Goal: Transaction & Acquisition: Purchase product/service

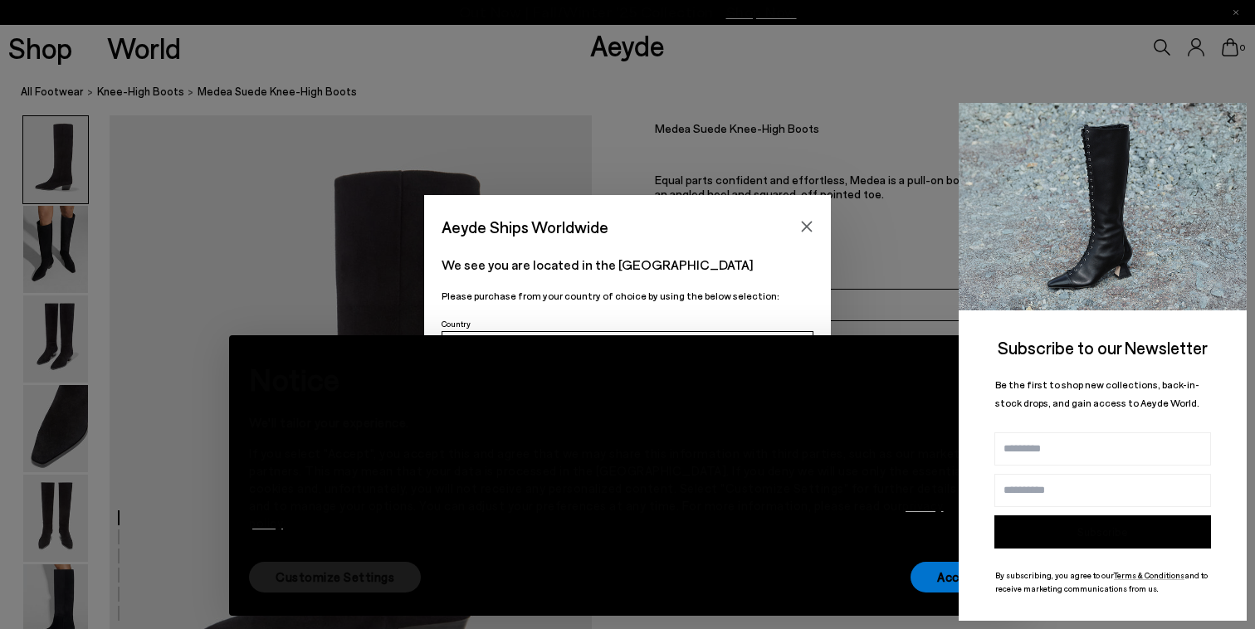
click at [1230, 117] on icon at bounding box center [1231, 118] width 8 height 8
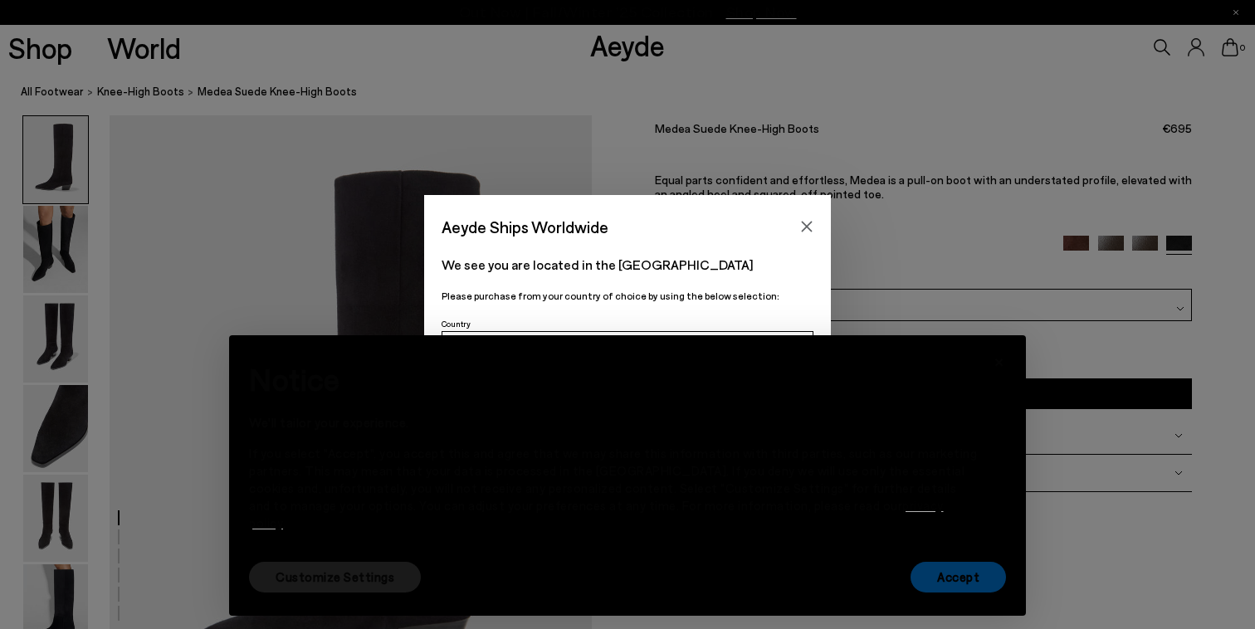
click at [937, 589] on button "Accept" at bounding box center [958, 577] width 95 height 31
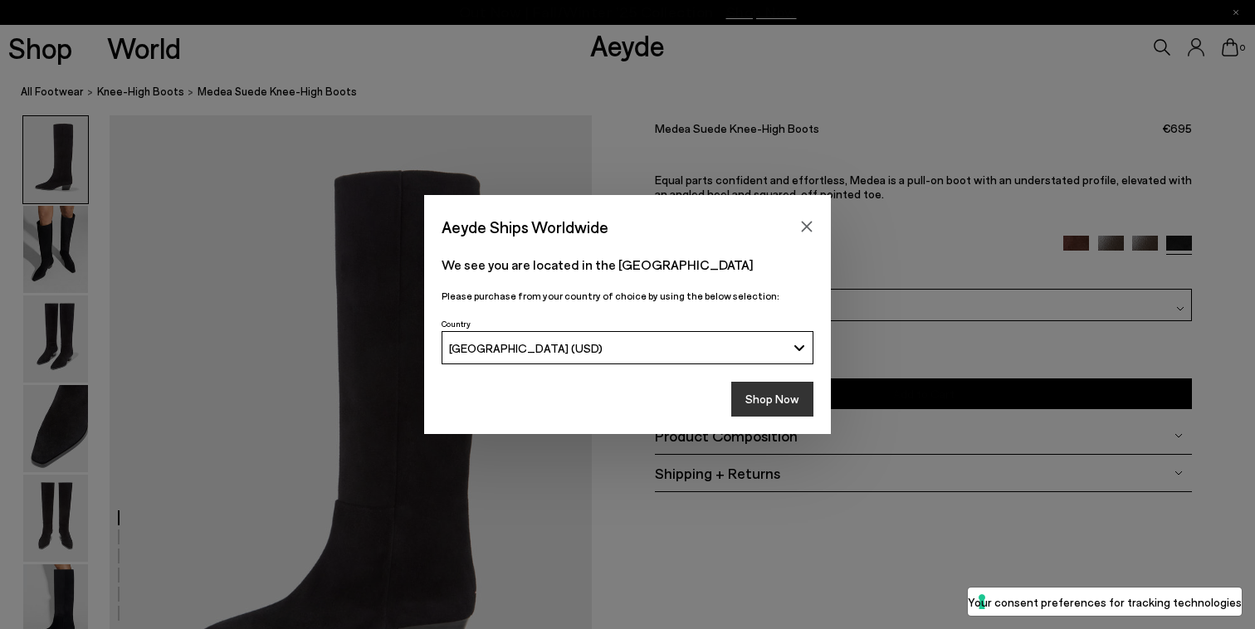
click at [776, 403] on button "Shop Now" at bounding box center [772, 399] width 82 height 35
click at [772, 396] on button "Shop Now" at bounding box center [772, 399] width 82 height 35
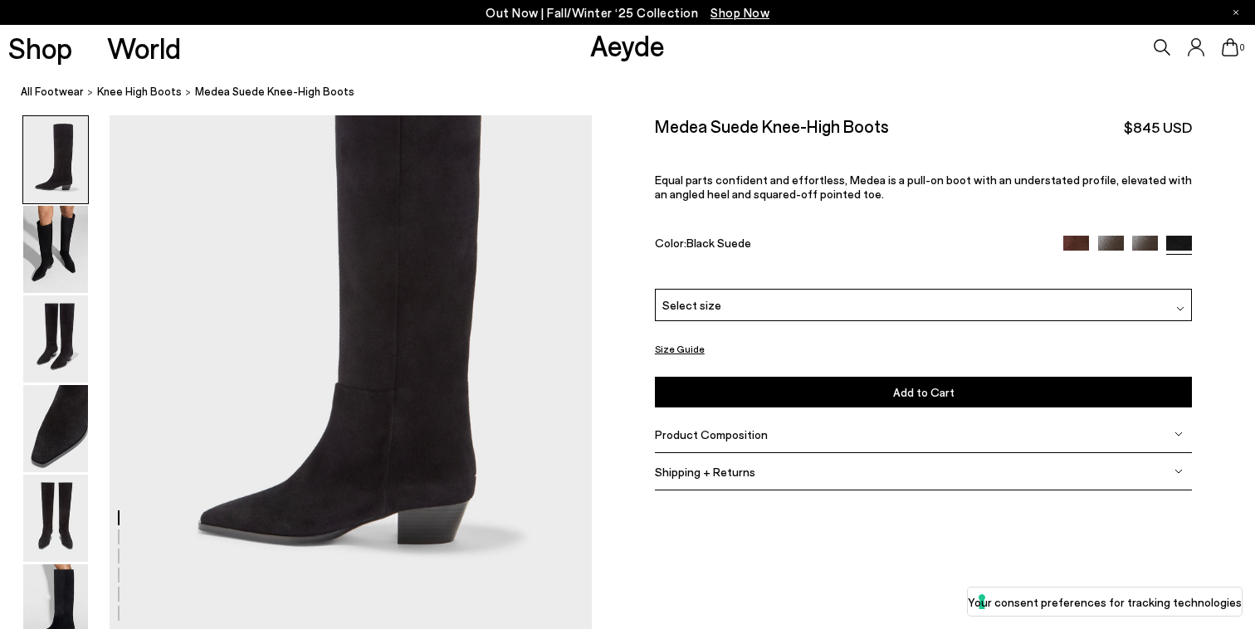
scroll to position [133, 0]
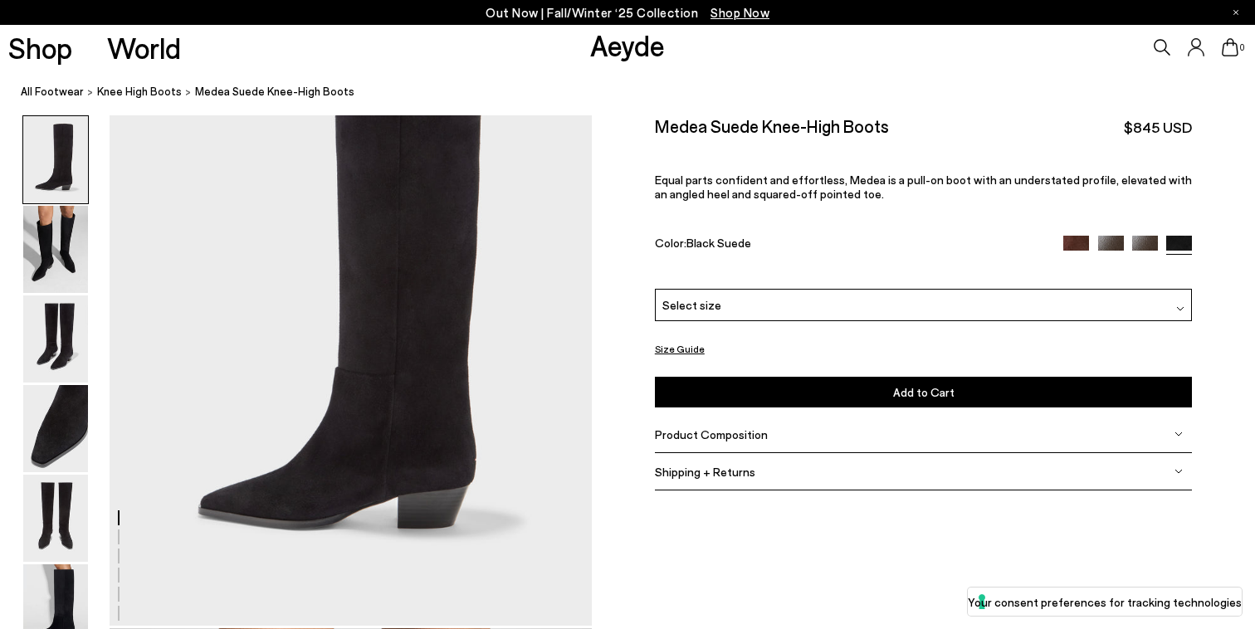
click at [1081, 245] on img at bounding box center [1076, 248] width 26 height 26
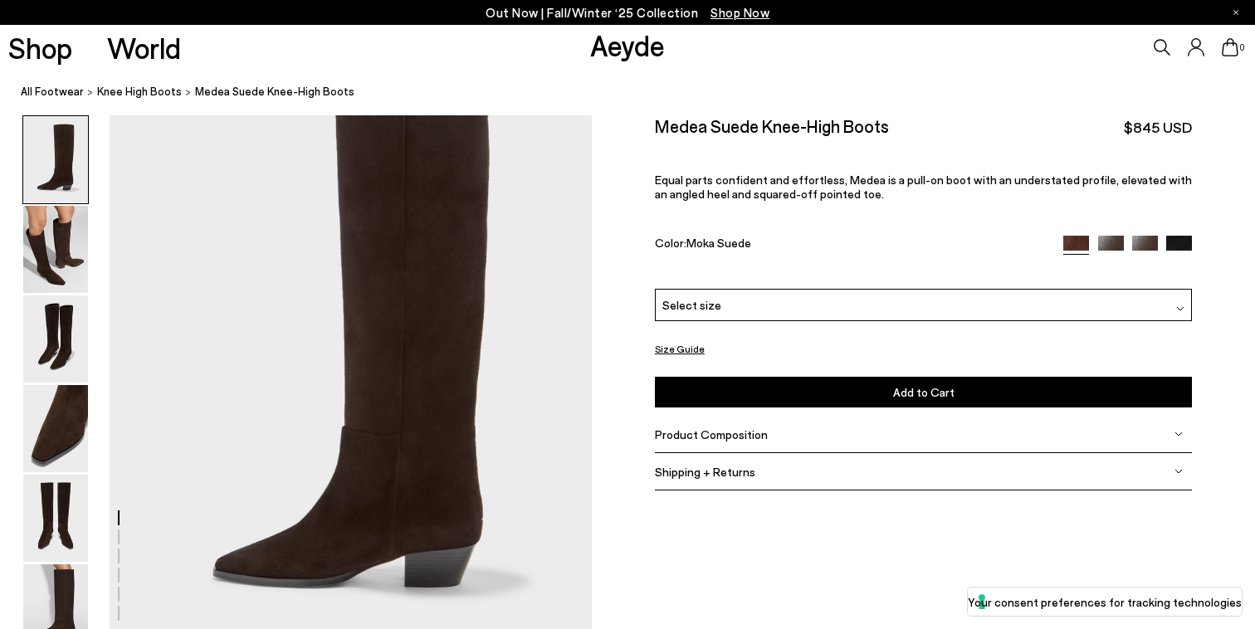
scroll to position [92, 0]
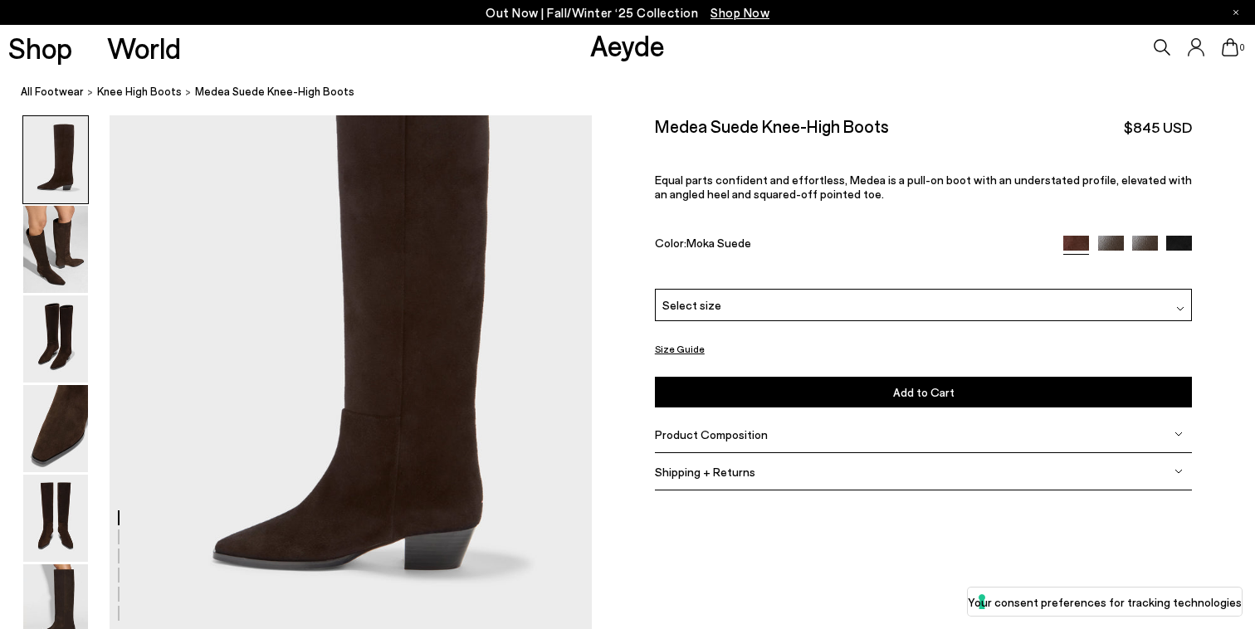
click at [1118, 237] on img at bounding box center [1111, 248] width 26 height 26
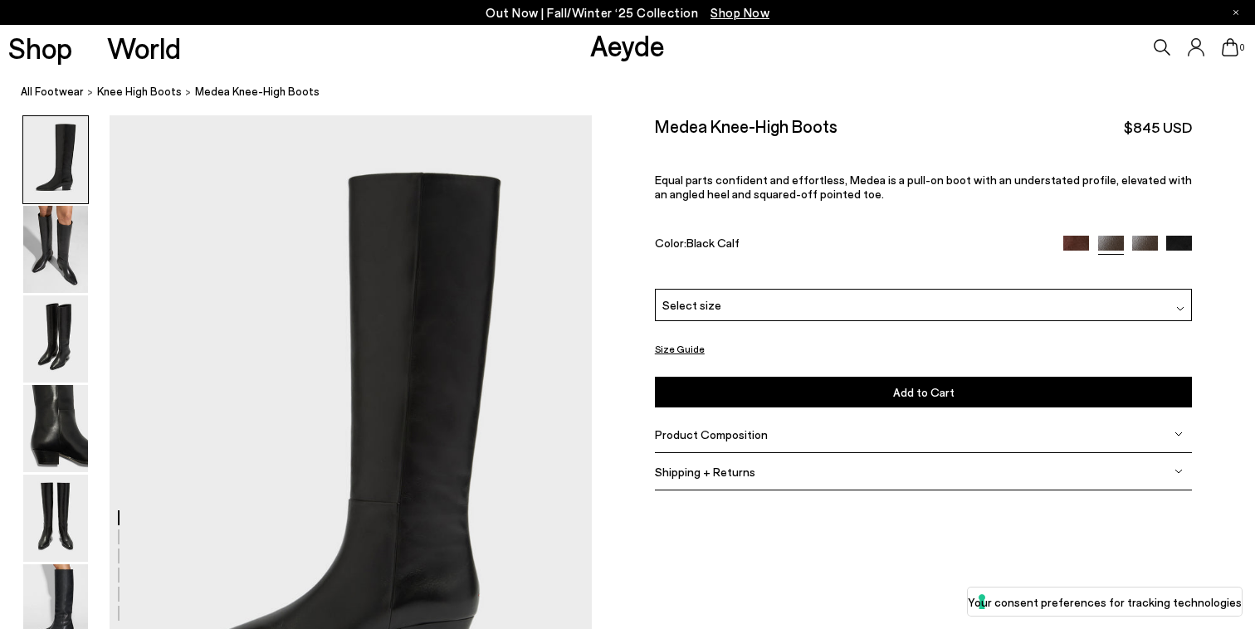
click at [1141, 250] on div at bounding box center [1127, 245] width 129 height 19
click at [1143, 246] on img at bounding box center [1145, 249] width 26 height 26
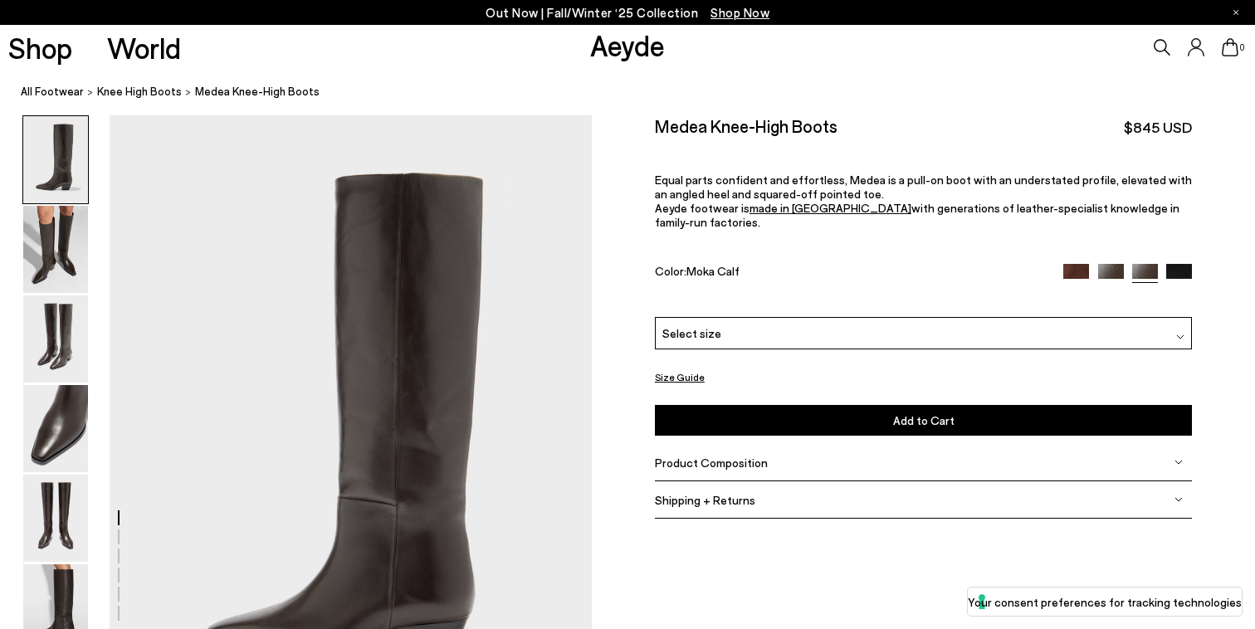
click at [1176, 264] on img at bounding box center [1179, 277] width 26 height 26
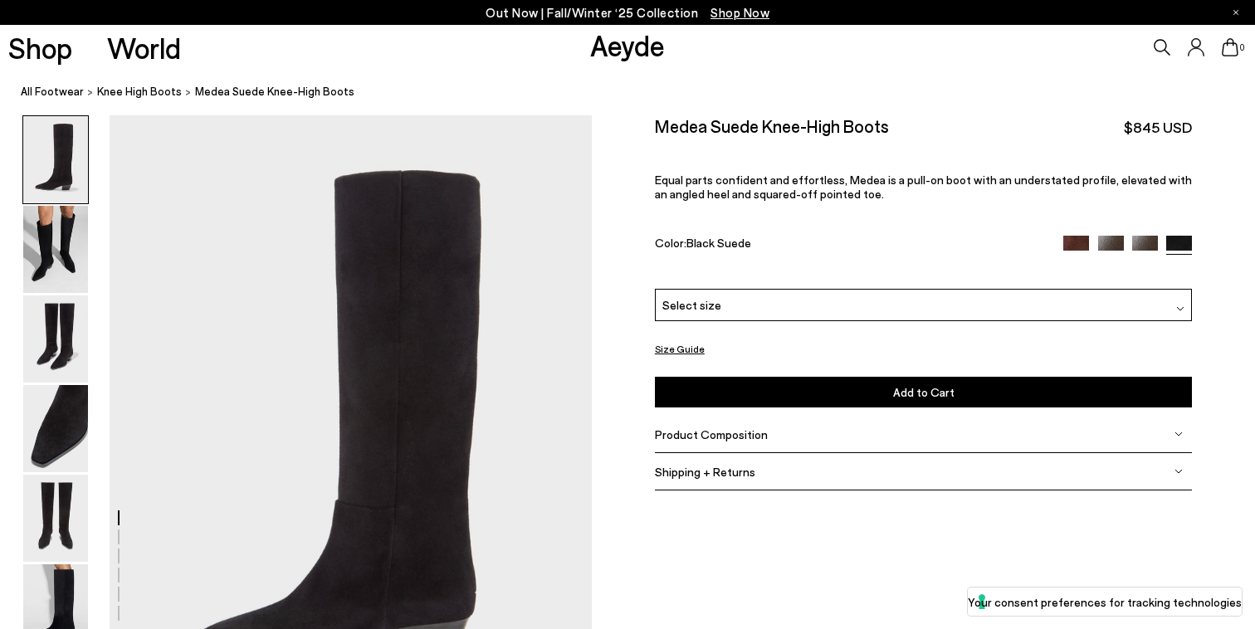
click at [1077, 240] on img at bounding box center [1076, 249] width 26 height 26
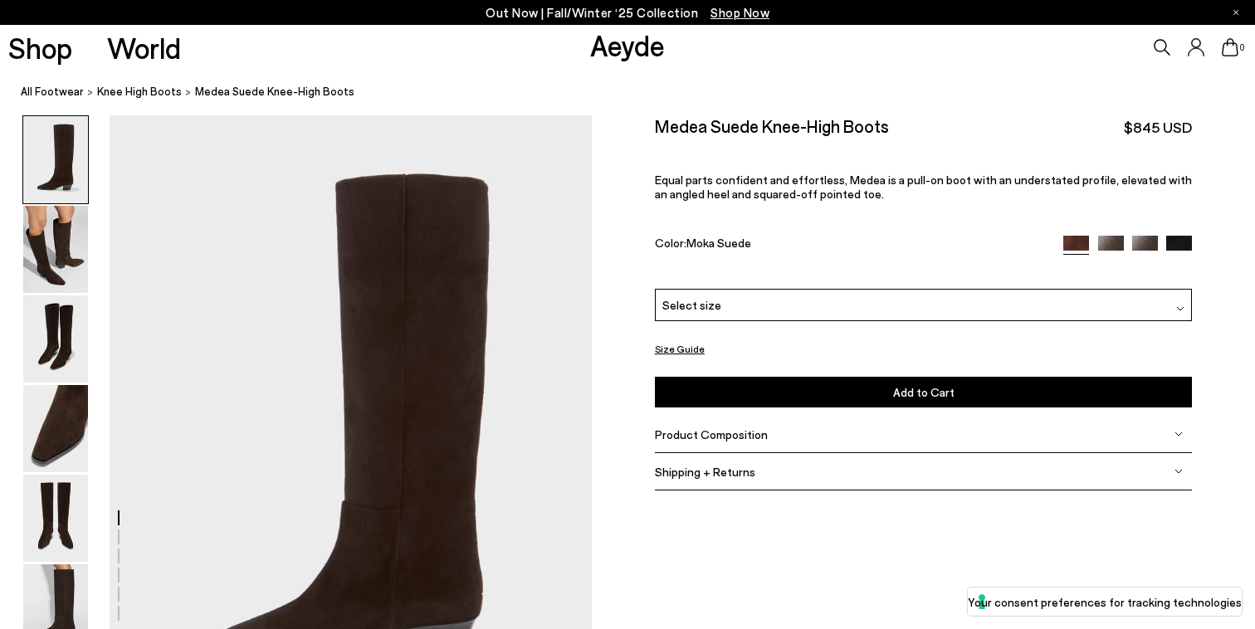
click at [1069, 302] on div "Select size" at bounding box center [924, 305] width 538 height 32
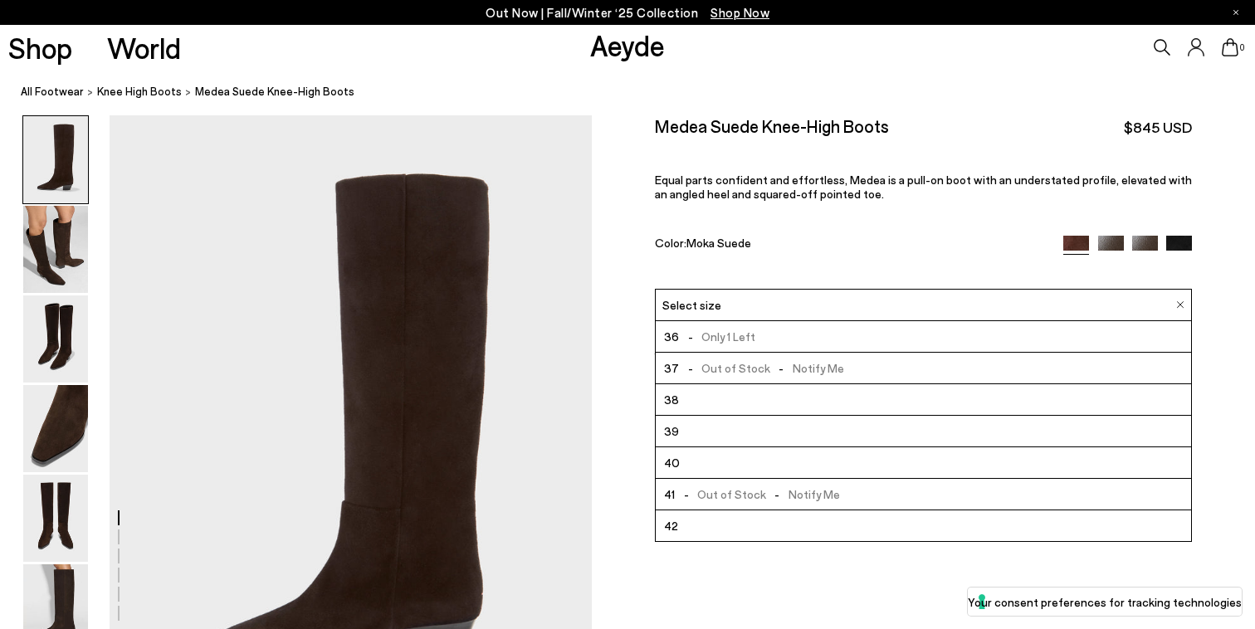
click at [904, 339] on li "36 - Only 1 Left" at bounding box center [924, 337] width 536 height 32
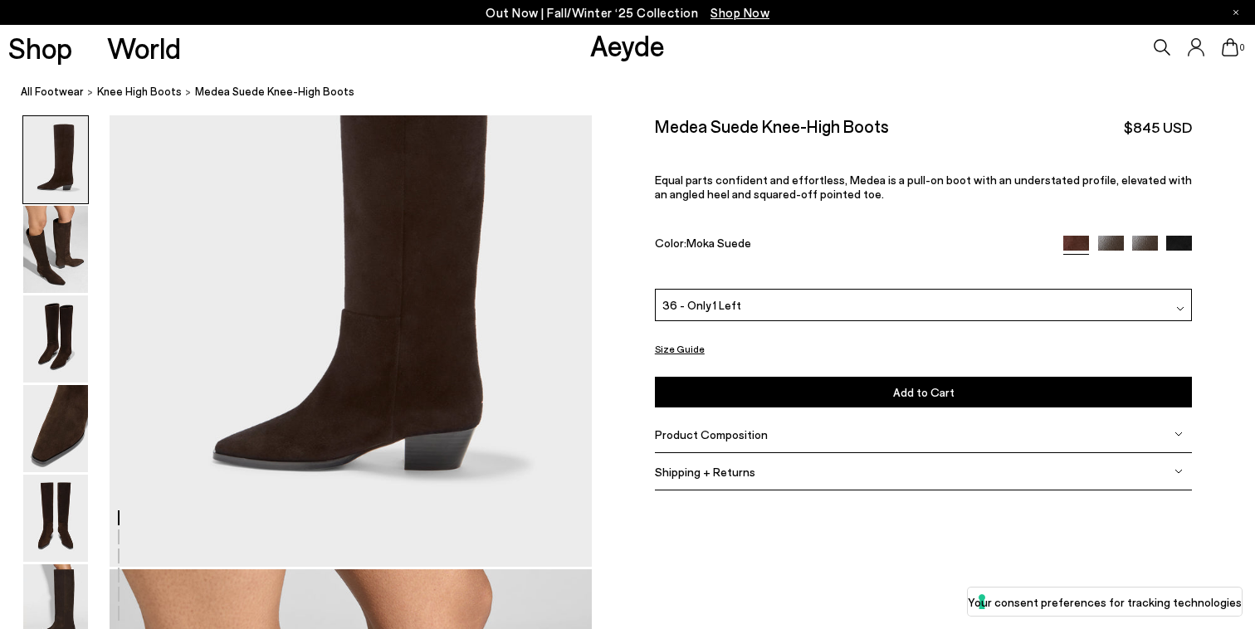
scroll to position [228, 0]
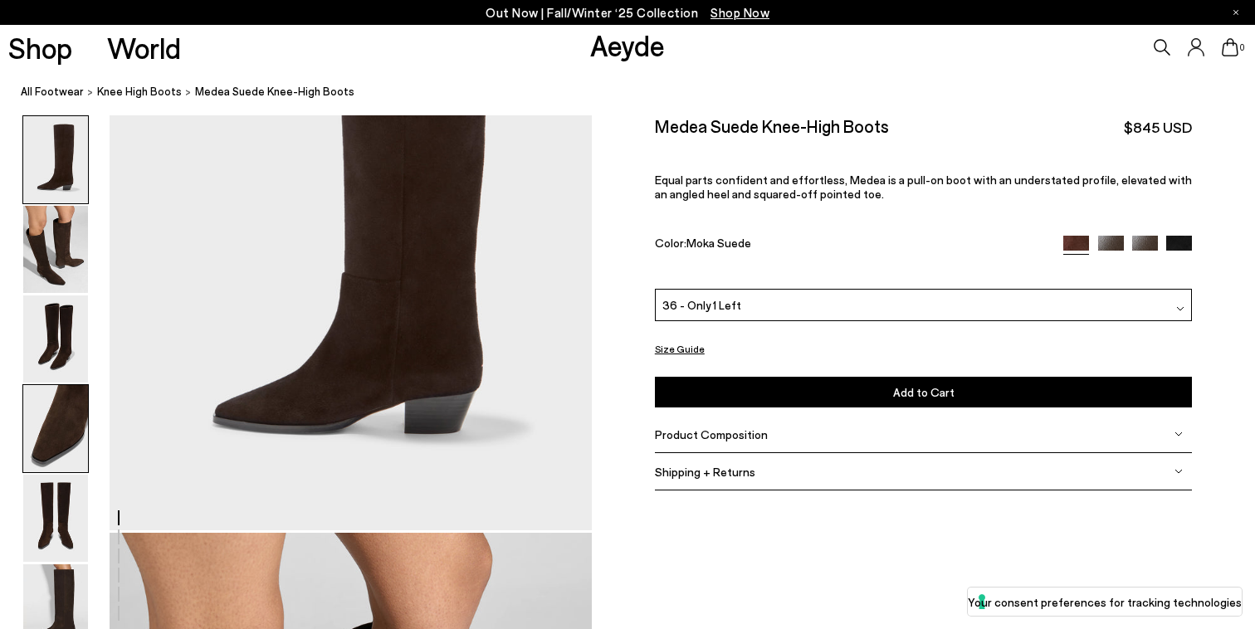
click at [57, 422] on img at bounding box center [55, 428] width 65 height 87
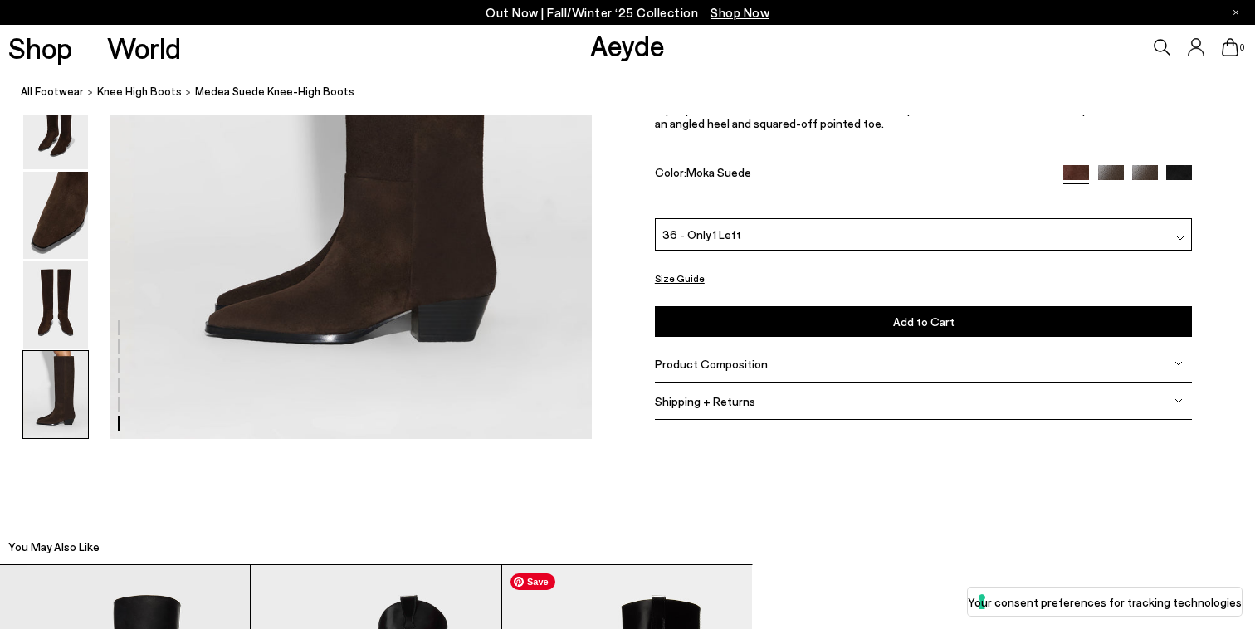
scroll to position [3525, 0]
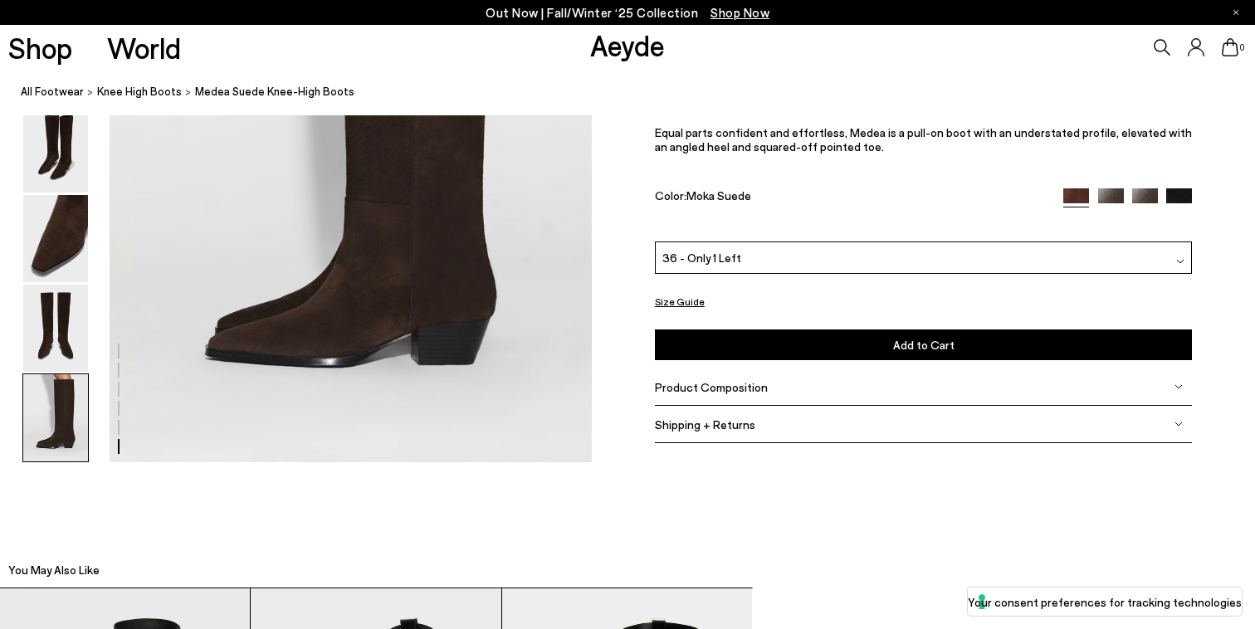
click at [745, 432] on div "Shipping + Returns" at bounding box center [924, 424] width 538 height 37
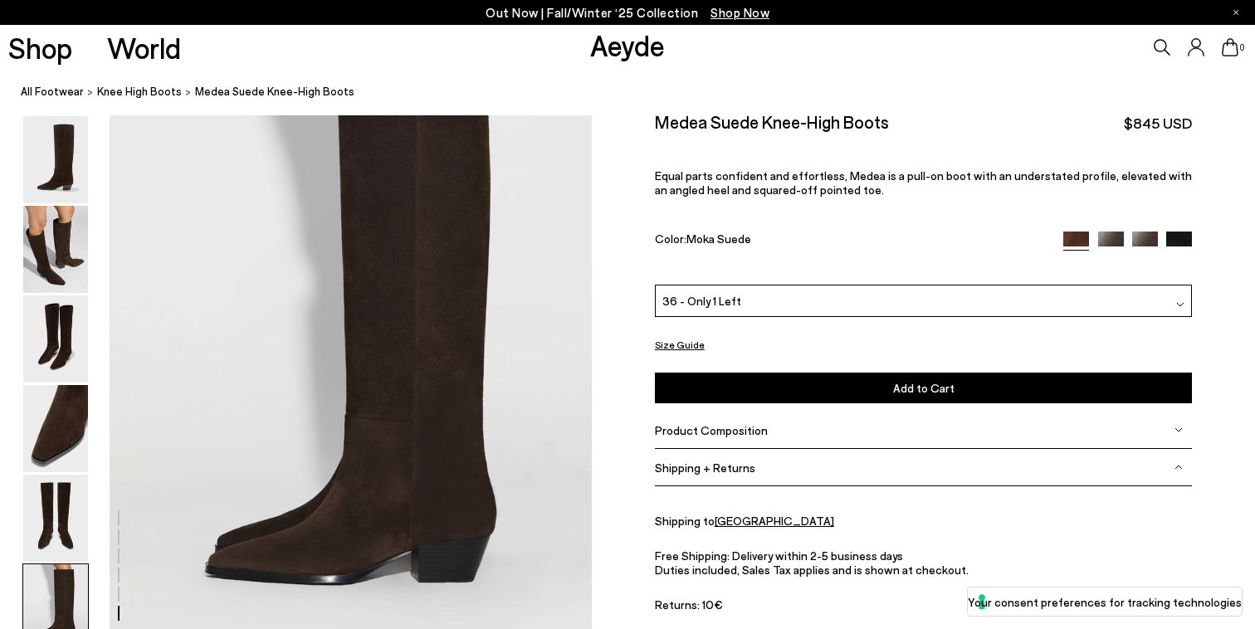
scroll to position [3324, 0]
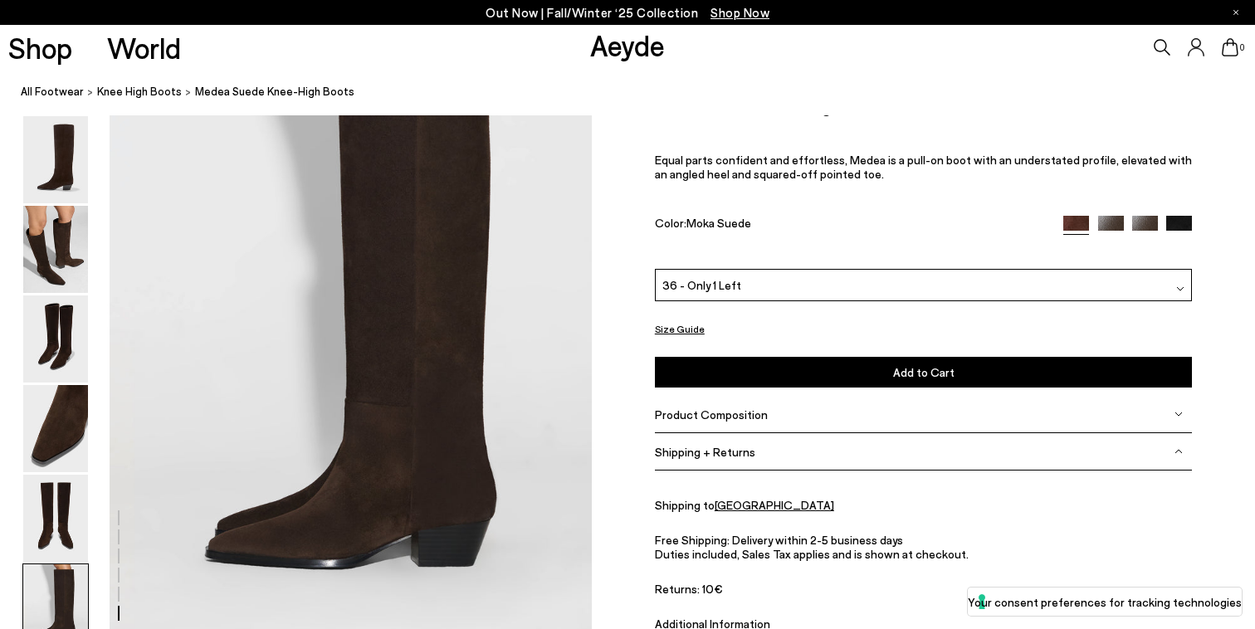
click at [827, 288] on div "36 - Only 1 Left" at bounding box center [924, 285] width 538 height 32
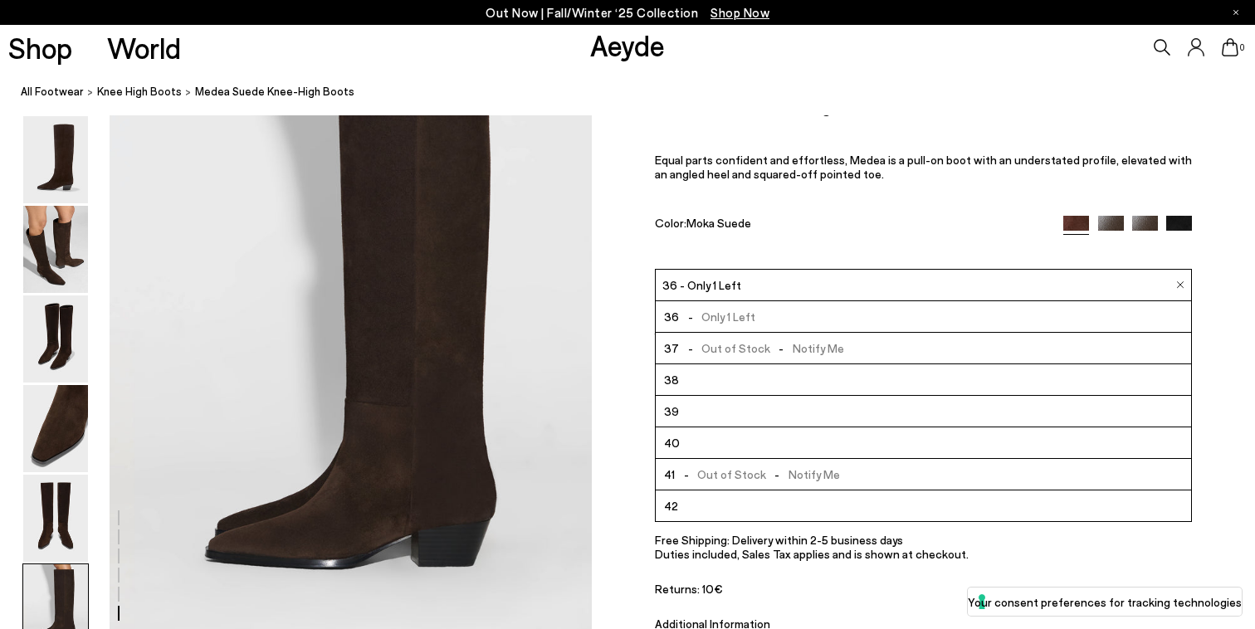
click at [810, 186] on div "Medea Suede Knee-High Boots $845 USD Equal parts confident and effortless, Mede…" at bounding box center [924, 181] width 538 height 173
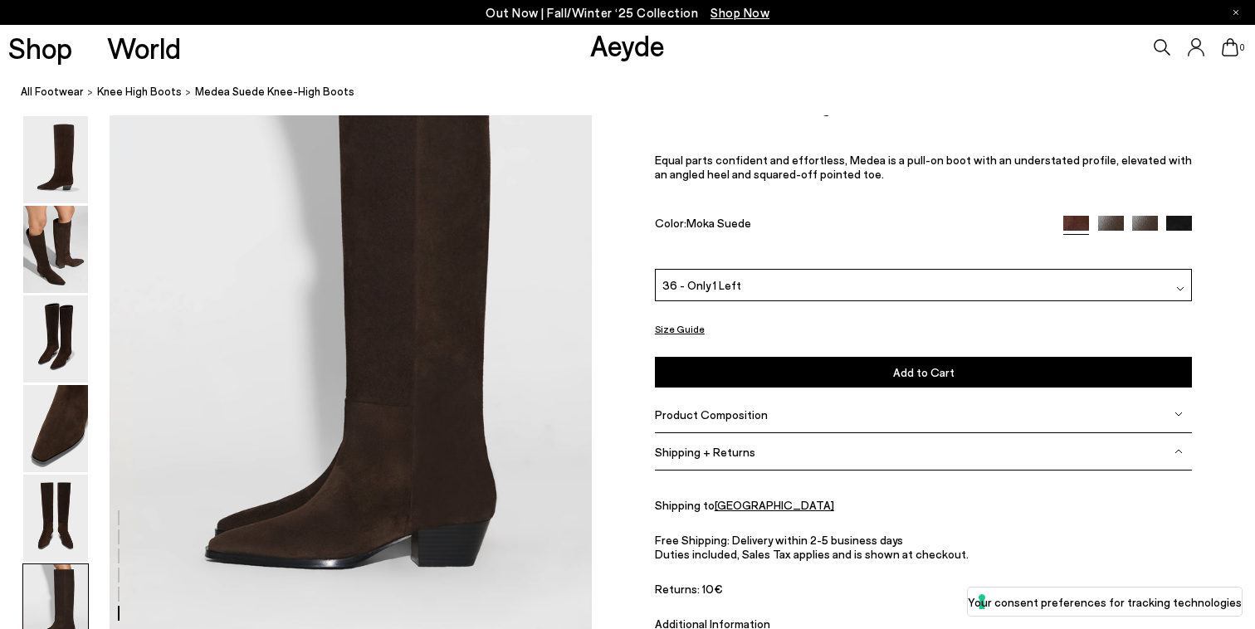
click at [826, 281] on div "36 - Only 1 Left" at bounding box center [924, 285] width 538 height 32
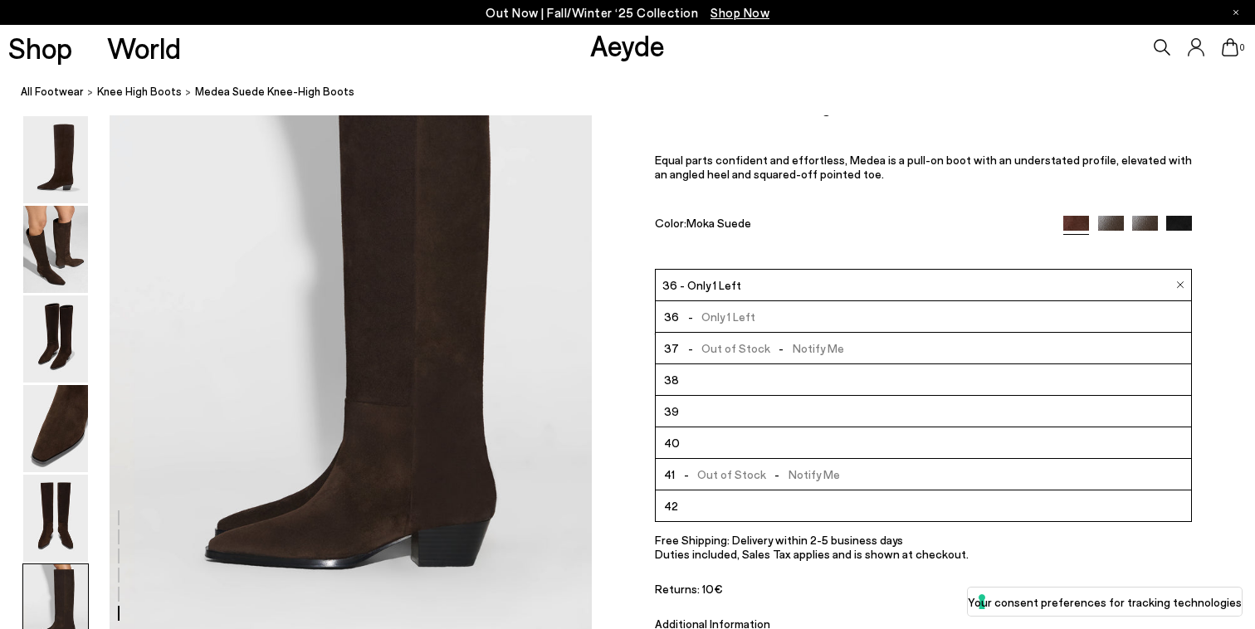
click at [857, 171] on p "Equal parts confident and effortless, Medea is a pull-on boot with an understat…" at bounding box center [924, 166] width 538 height 28
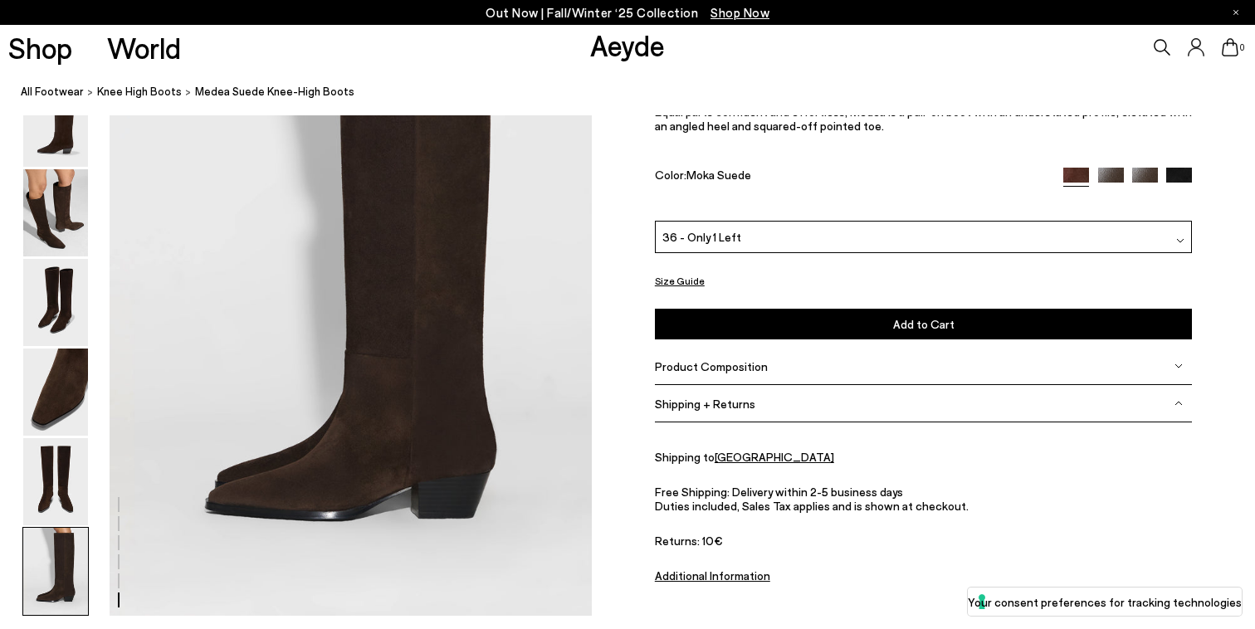
scroll to position [3380, 0]
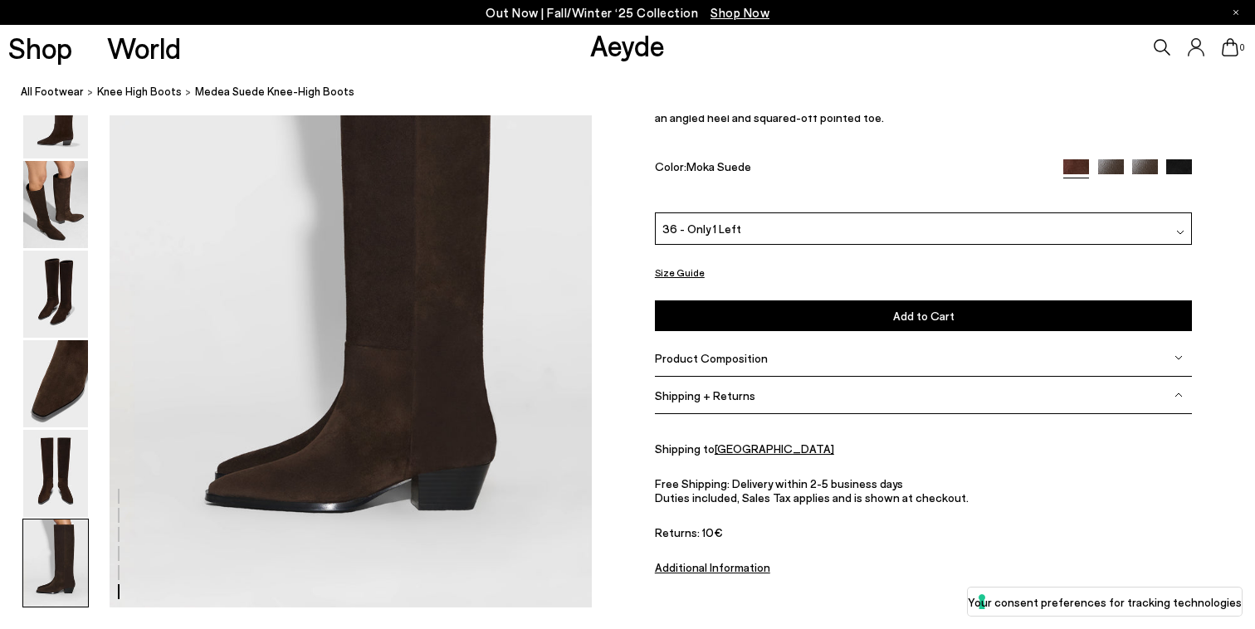
click at [855, 316] on button "Add to Cart Select a Size First" at bounding box center [924, 315] width 538 height 31
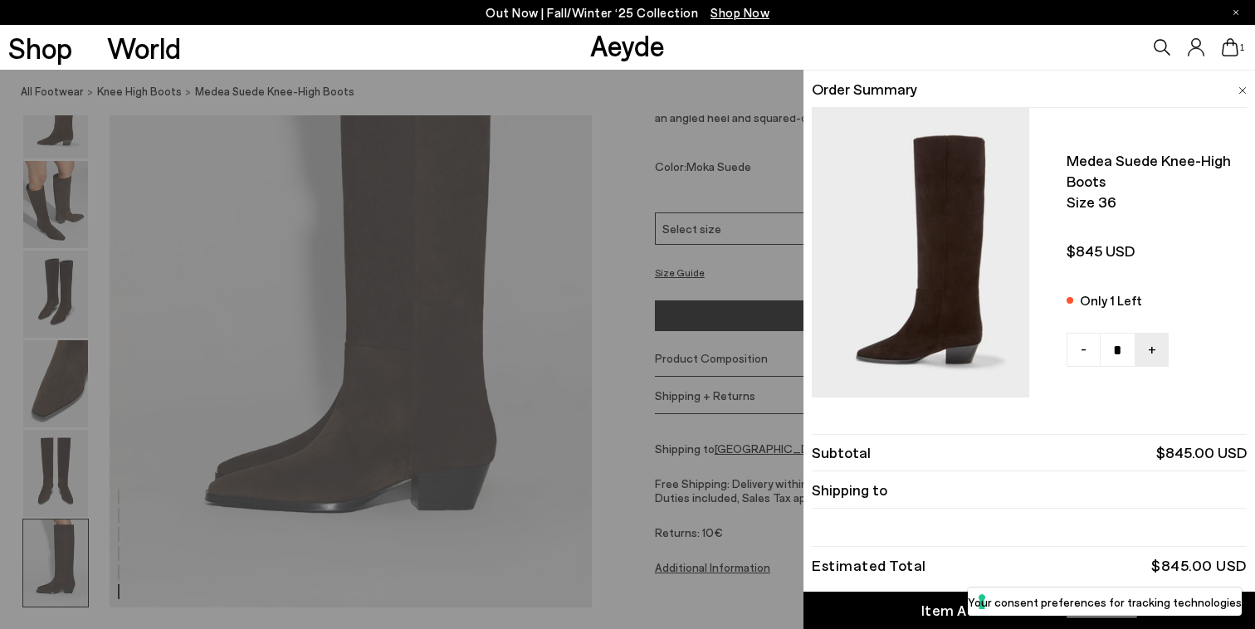
click at [690, 99] on div "Quick Add Color Size View Details Order Summary Medea suede knee-high boots Siz…" at bounding box center [627, 349] width 1255 height 559
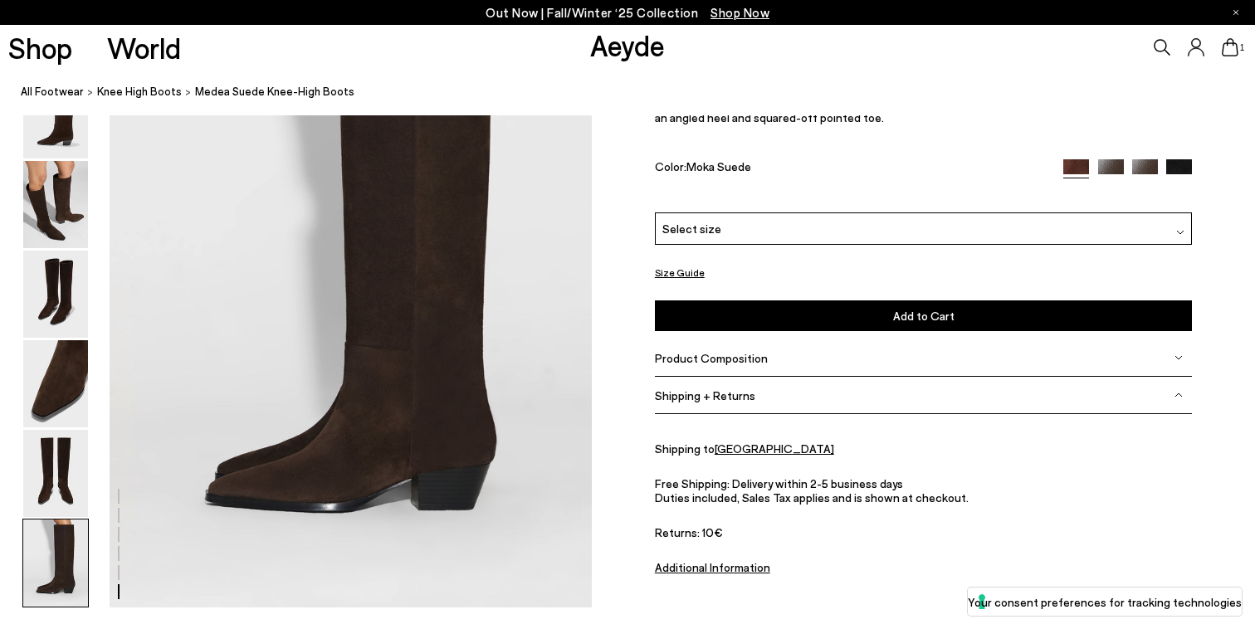
click at [704, 15] on p "Out Now | Fall/Winter ‘25 Collection Shop Now" at bounding box center [628, 12] width 284 height 21
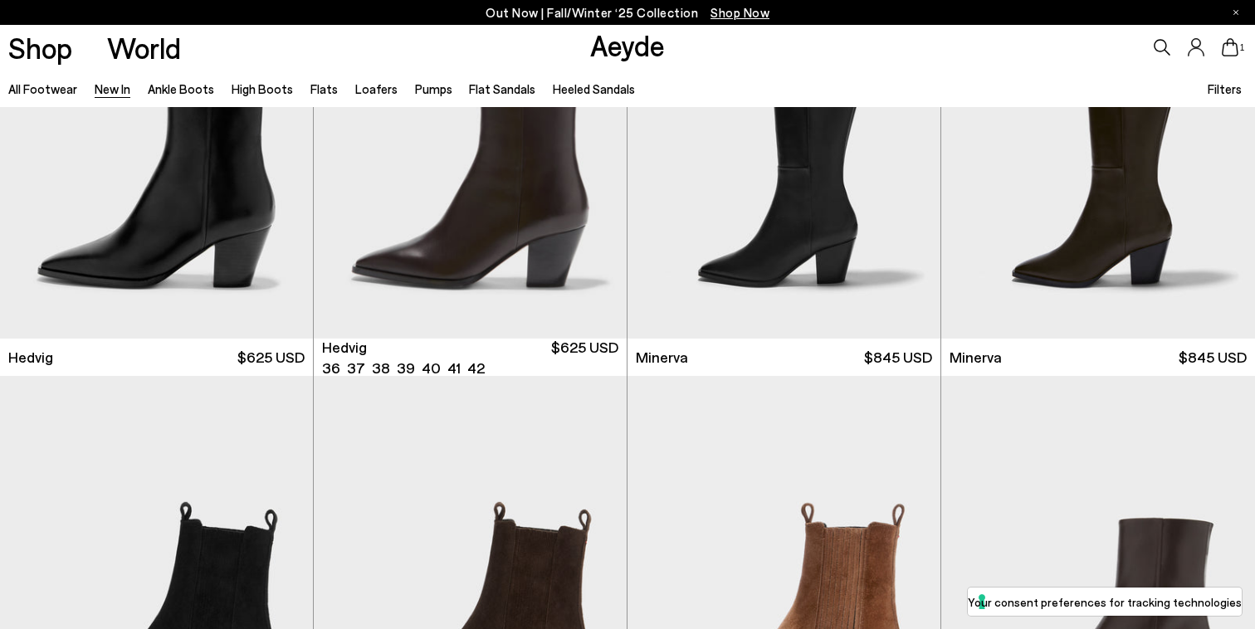
scroll to position [173, 0]
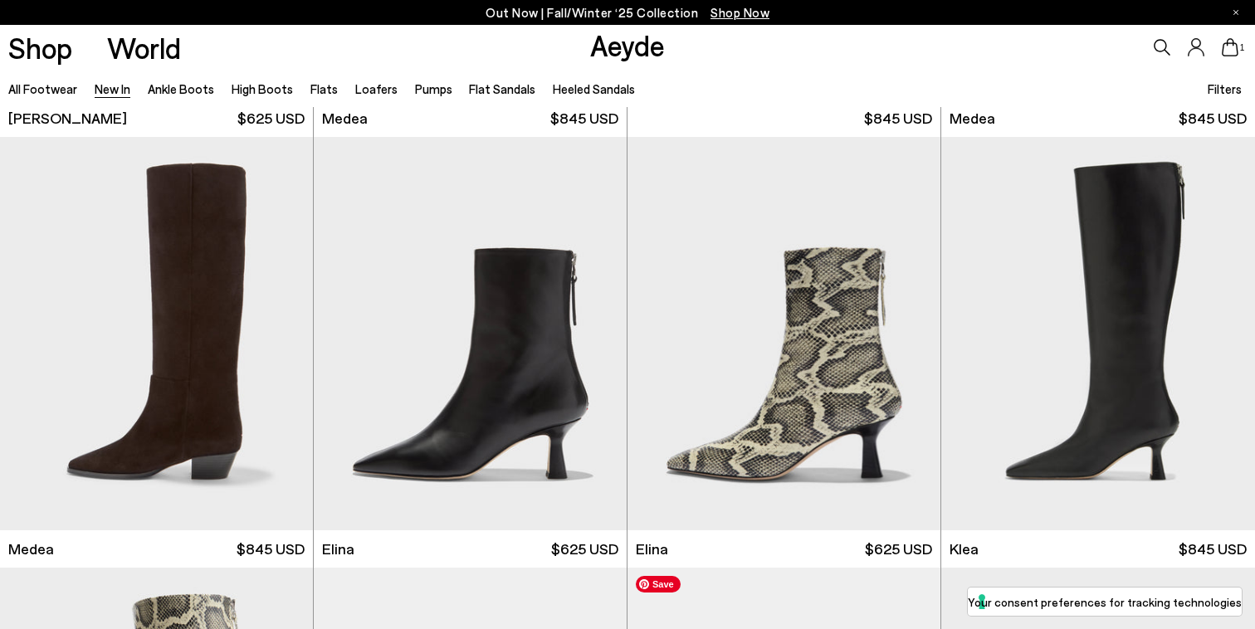
scroll to position [1249, 0]
